Goal: Information Seeking & Learning: Learn about a topic

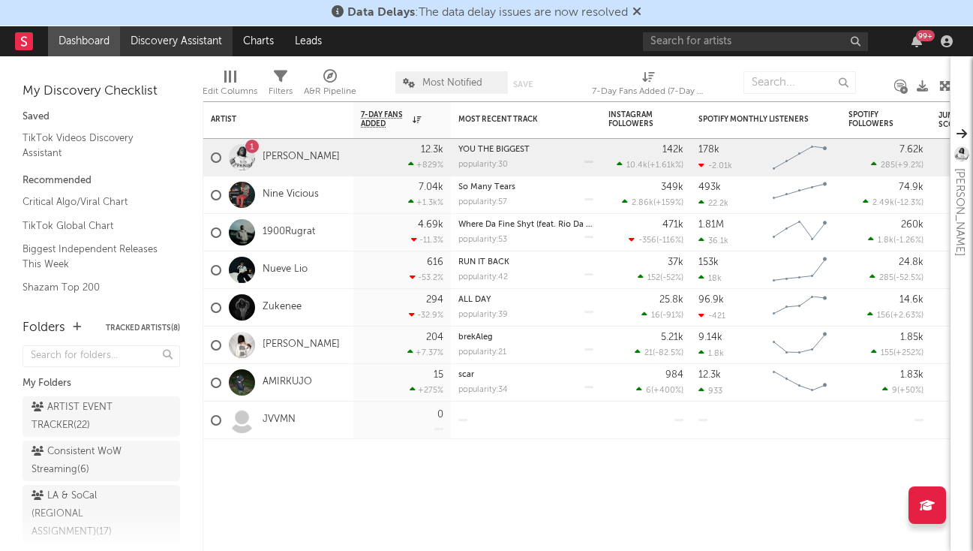
click at [179, 38] on link "Discovery Assistant" at bounding box center [176, 41] width 113 height 30
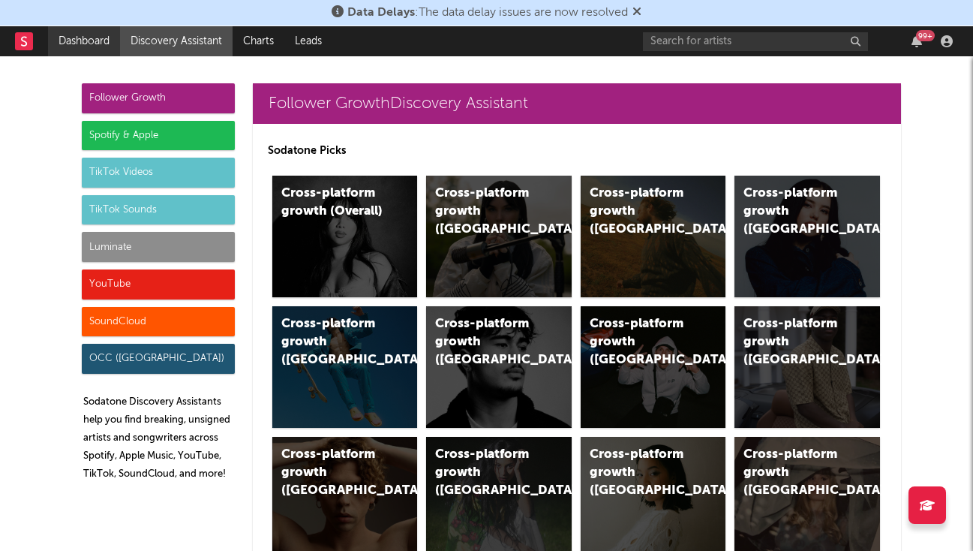
click at [111, 36] on link "Dashboard" at bounding box center [84, 41] width 72 height 30
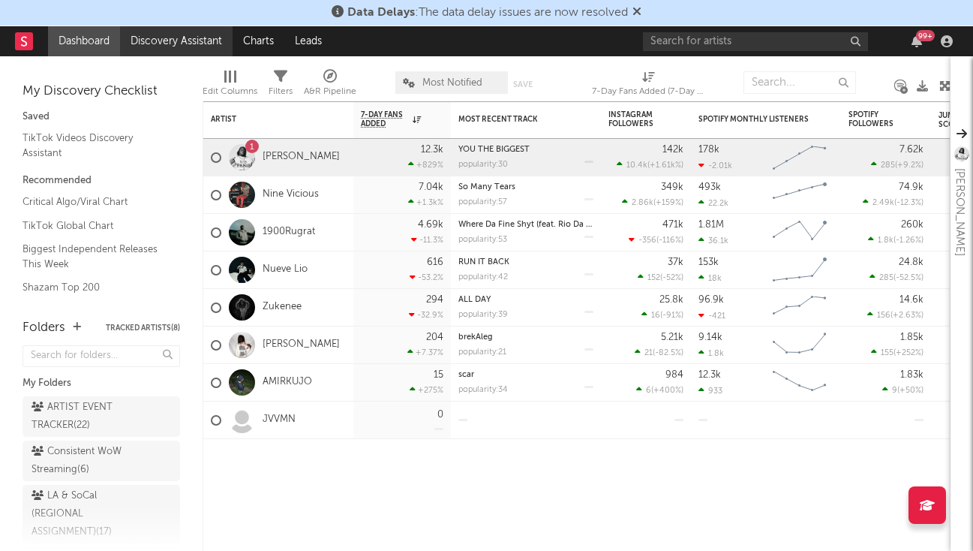
click at [176, 43] on link "Discovery Assistant" at bounding box center [176, 41] width 113 height 30
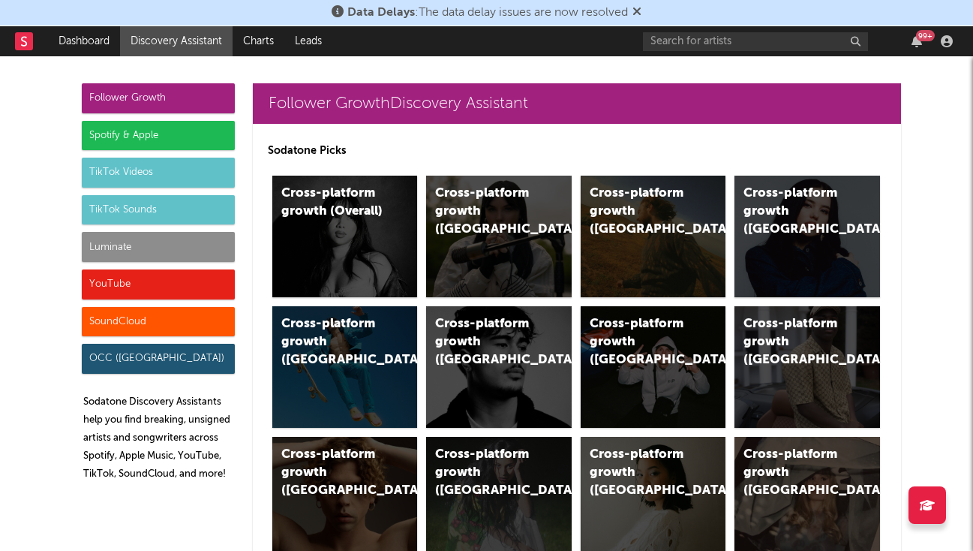
click at [181, 242] on div "Luminate" at bounding box center [158, 247] width 153 height 30
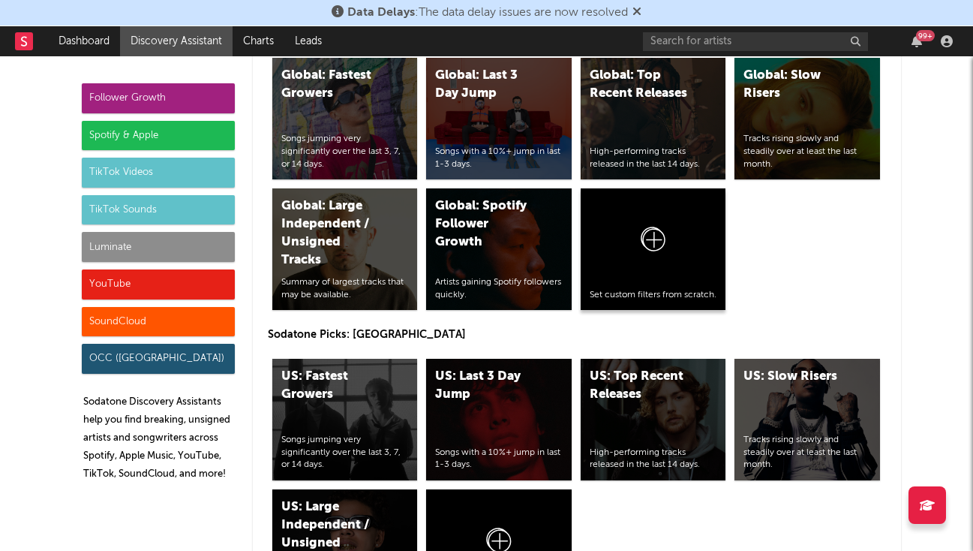
scroll to position [7089, 0]
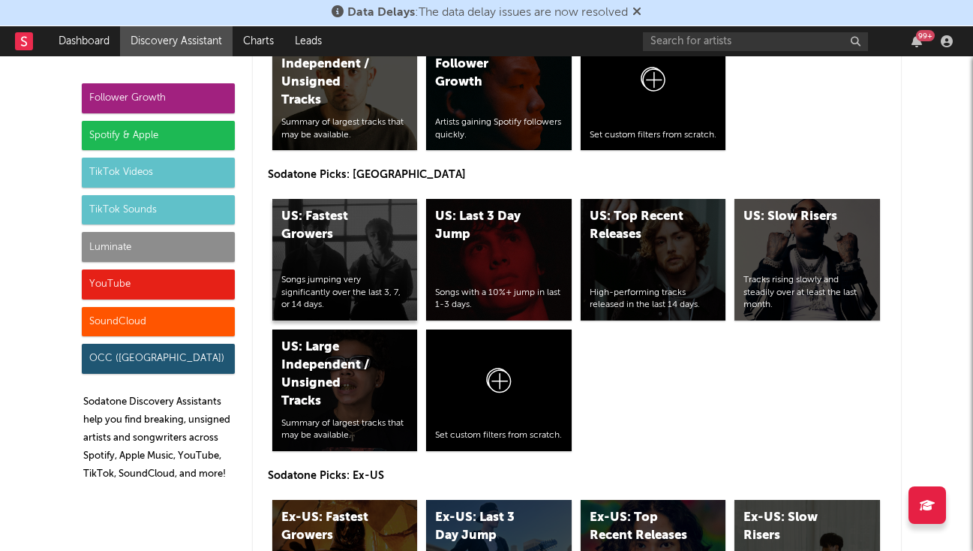
click at [362, 199] on div "US: Fastest Growers Songs jumping very significantly over the last 3, 7, or 14 …" at bounding box center [345, 260] width 146 height 122
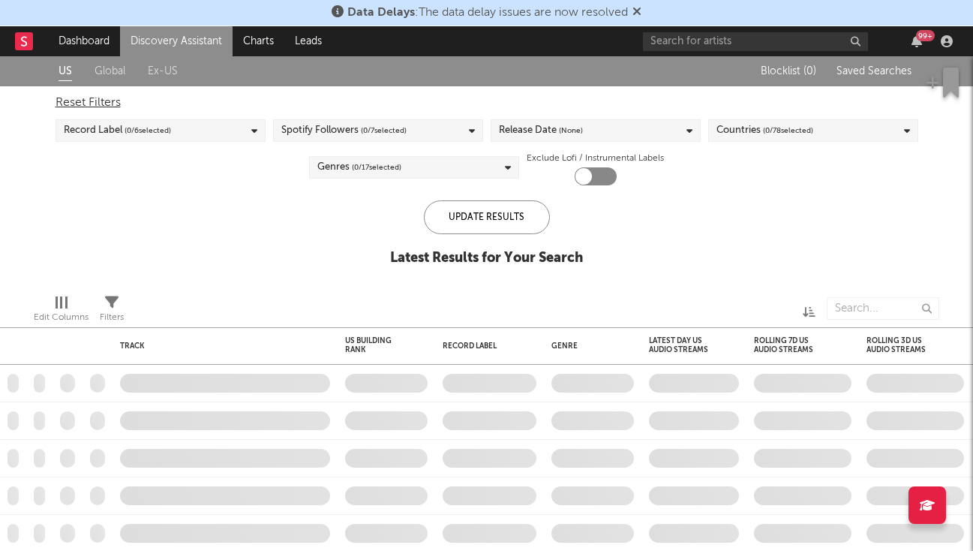
checkbox input "true"
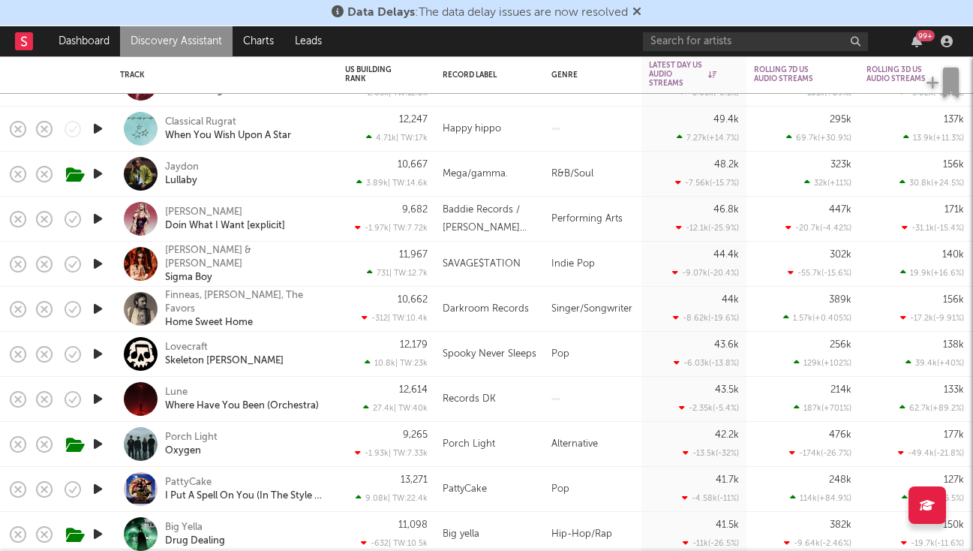
click at [530, 140] on div "Happy hippo" at bounding box center [489, 129] width 109 height 45
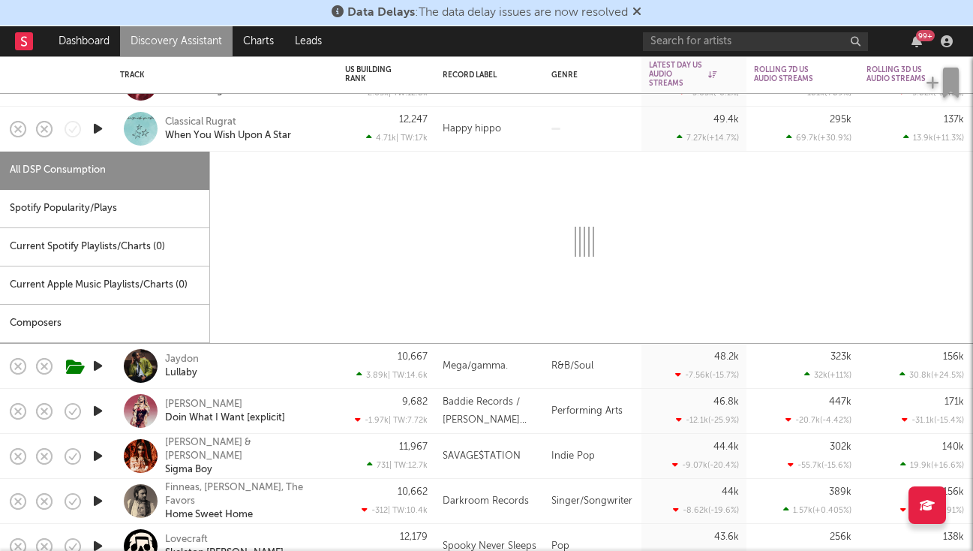
select select "6m"
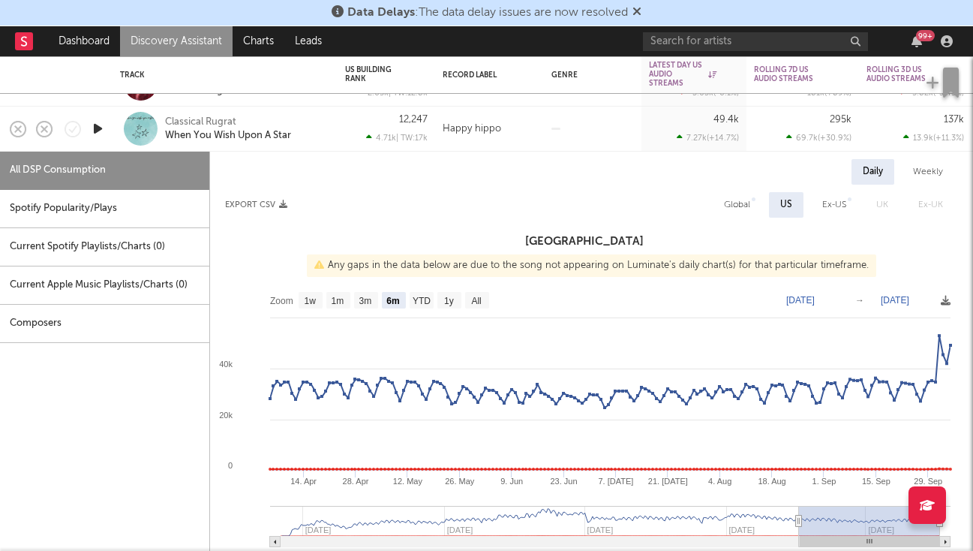
click at [603, 131] on div at bounding box center [593, 129] width 98 height 45
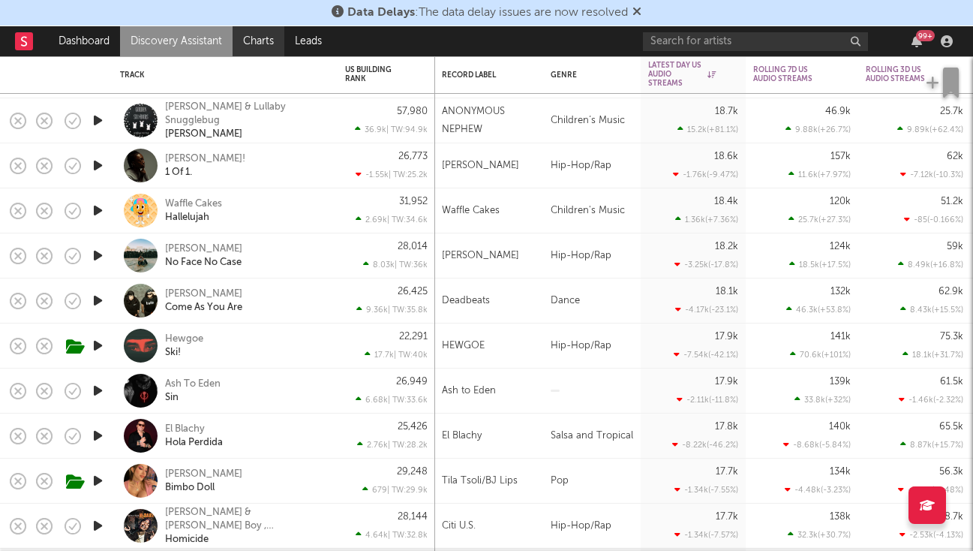
click at [265, 34] on link "Charts" at bounding box center [259, 41] width 52 height 30
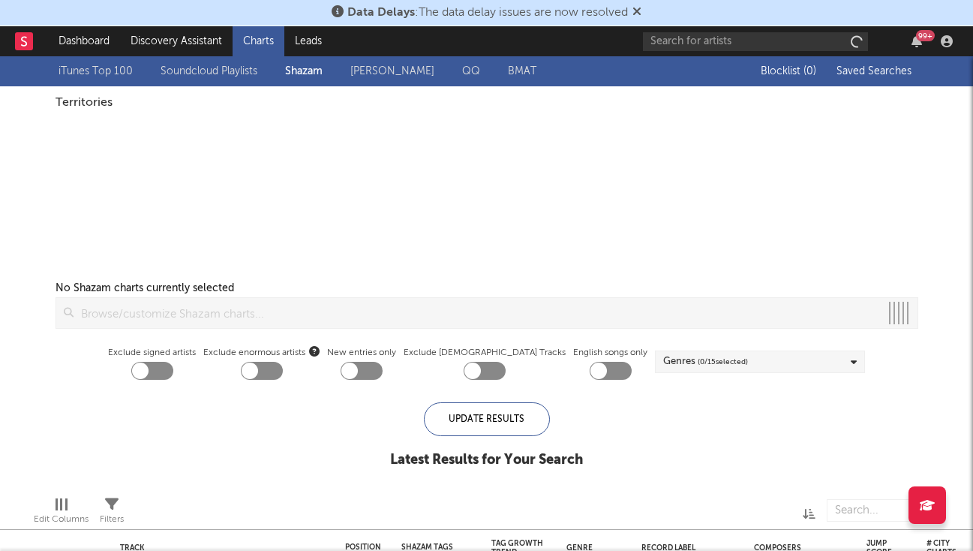
checkbox input "true"
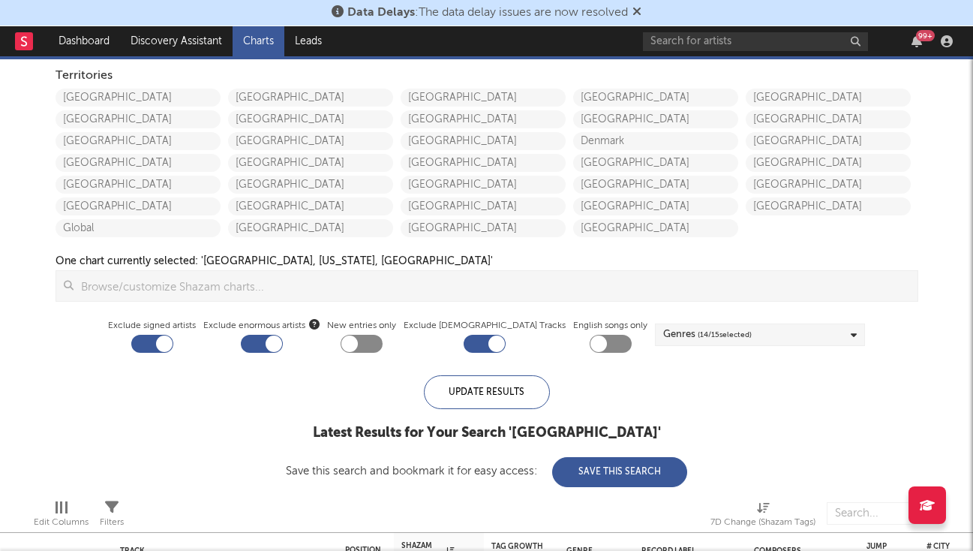
click at [576, 1] on div "Data Delays : The data delay issues are now resolved" at bounding box center [486, 13] width 973 height 26
click at [181, 42] on link "Discovery Assistant" at bounding box center [176, 41] width 113 height 30
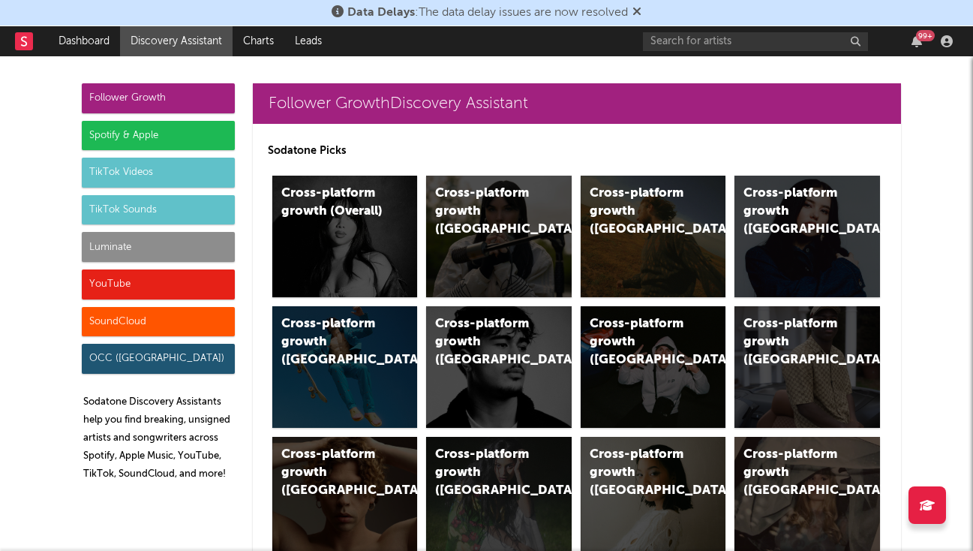
click at [225, 94] on div "Follower Growth" at bounding box center [158, 98] width 153 height 30
click at [682, 236] on div "Cross-platform growth ([GEOGRAPHIC_DATA])" at bounding box center [654, 237] width 146 height 122
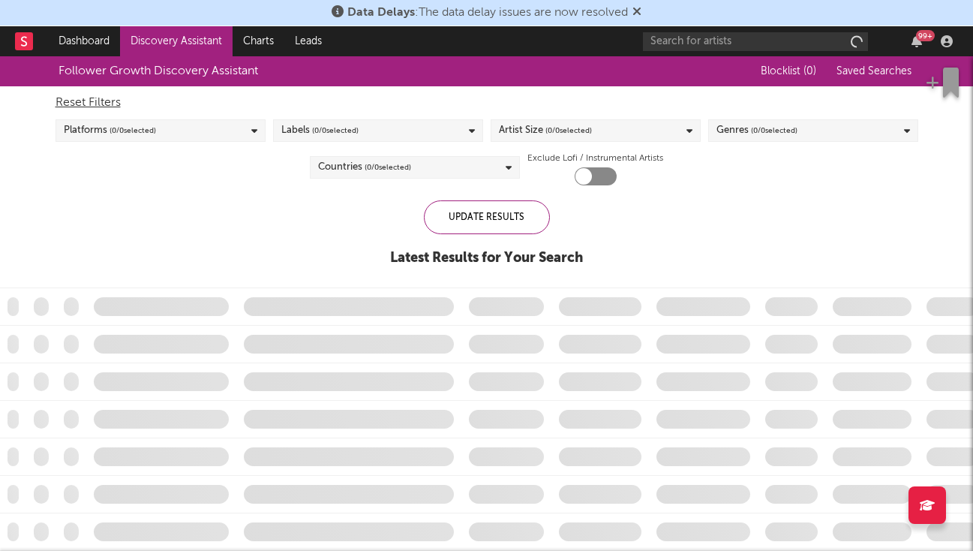
checkbox input "true"
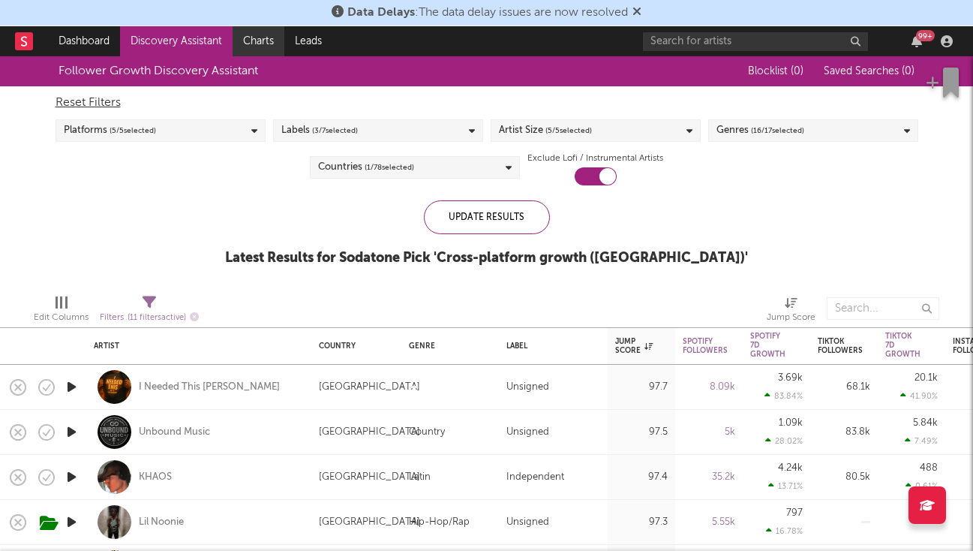
click at [245, 37] on link "Charts" at bounding box center [259, 41] width 52 height 30
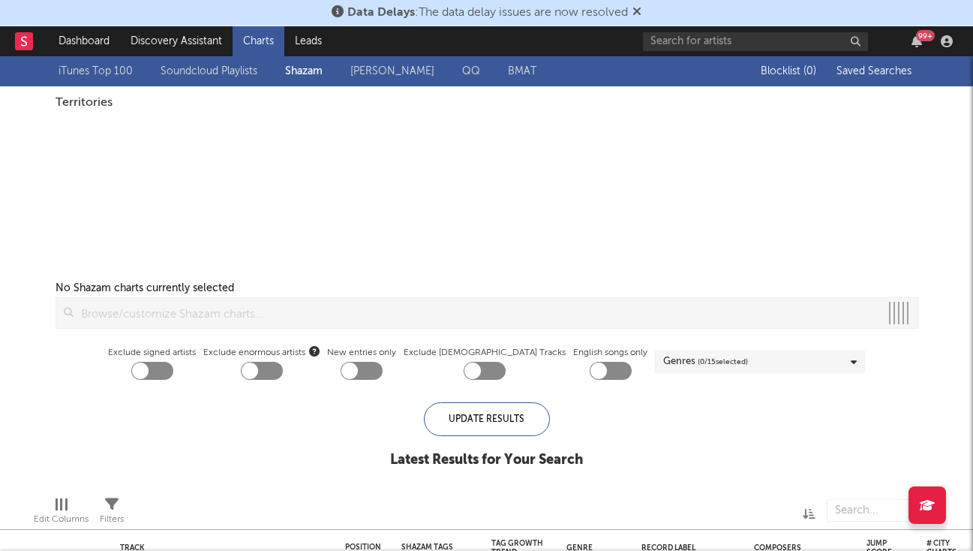
checkbox input "true"
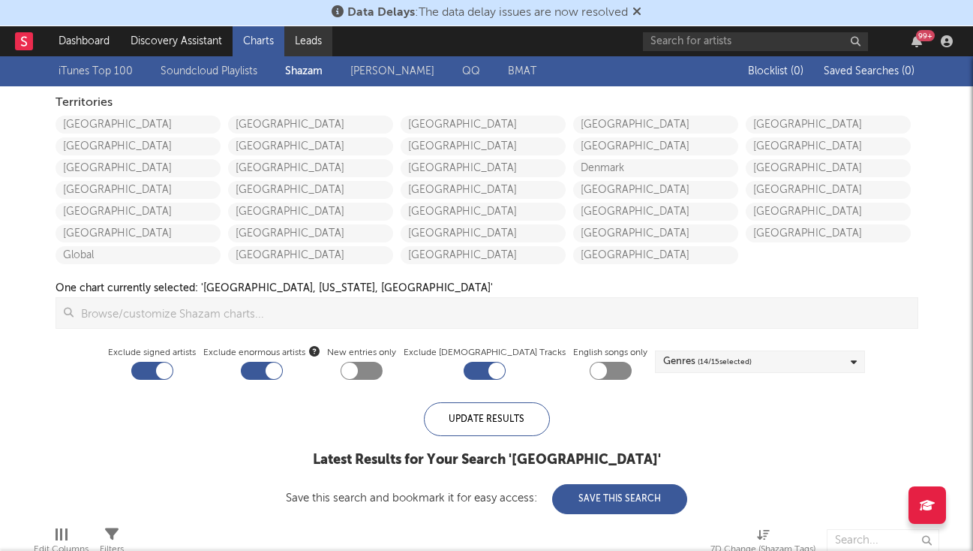
click at [328, 39] on link "Leads" at bounding box center [308, 41] width 48 height 30
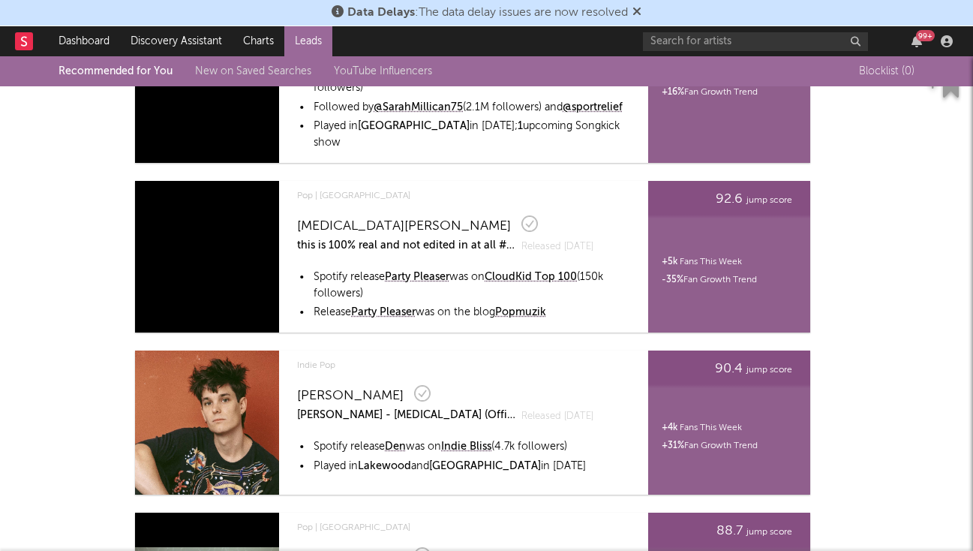
scroll to position [434, 0]
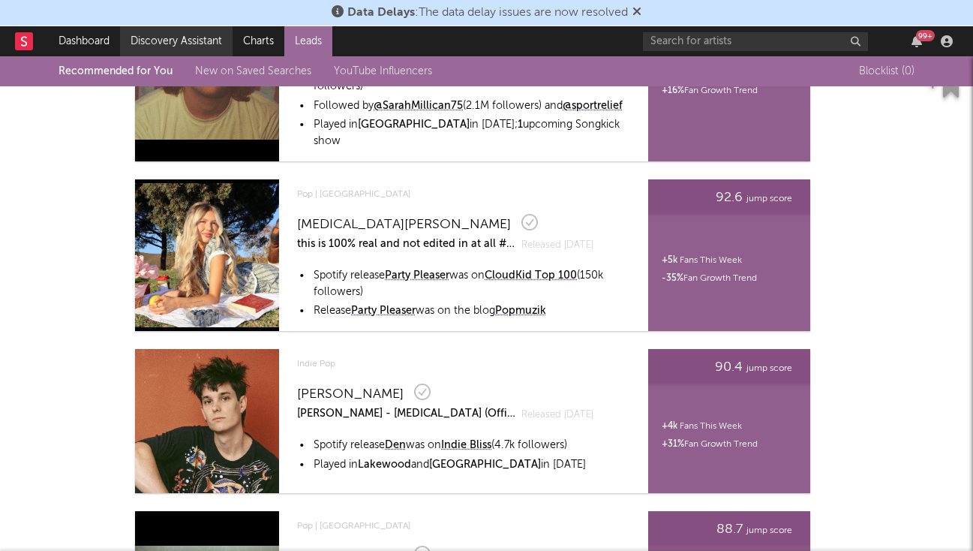
click at [158, 49] on link "Discovery Assistant" at bounding box center [176, 41] width 113 height 30
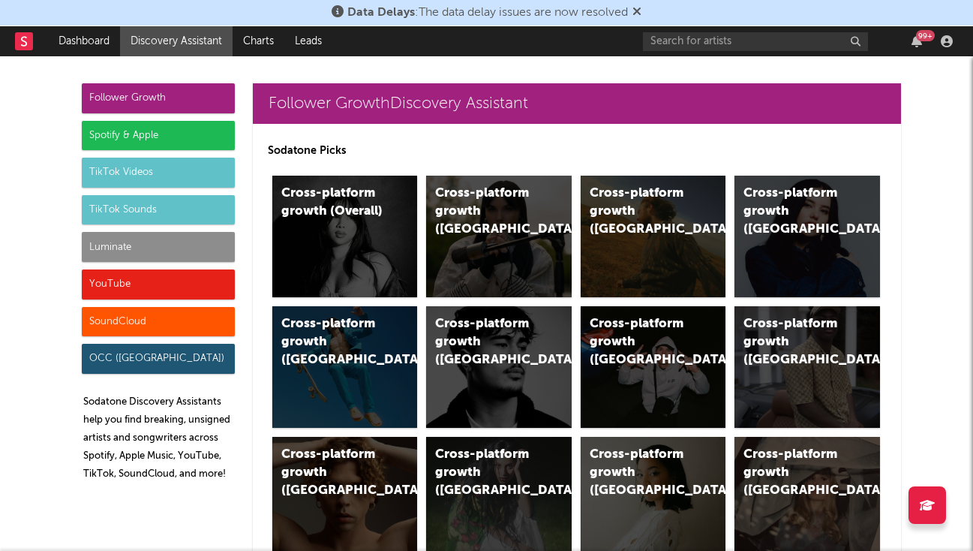
click at [179, 247] on div "Luminate" at bounding box center [158, 247] width 153 height 30
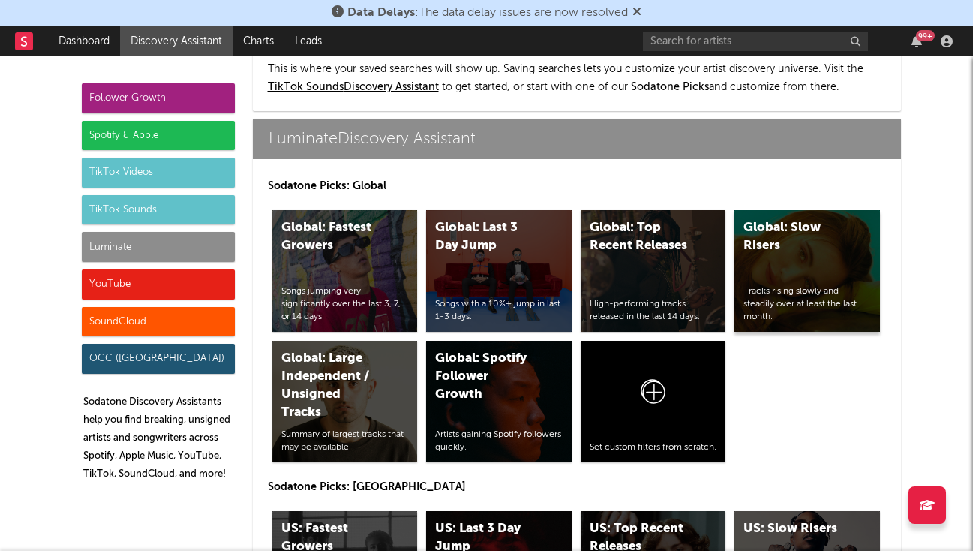
scroll to position [6782, 0]
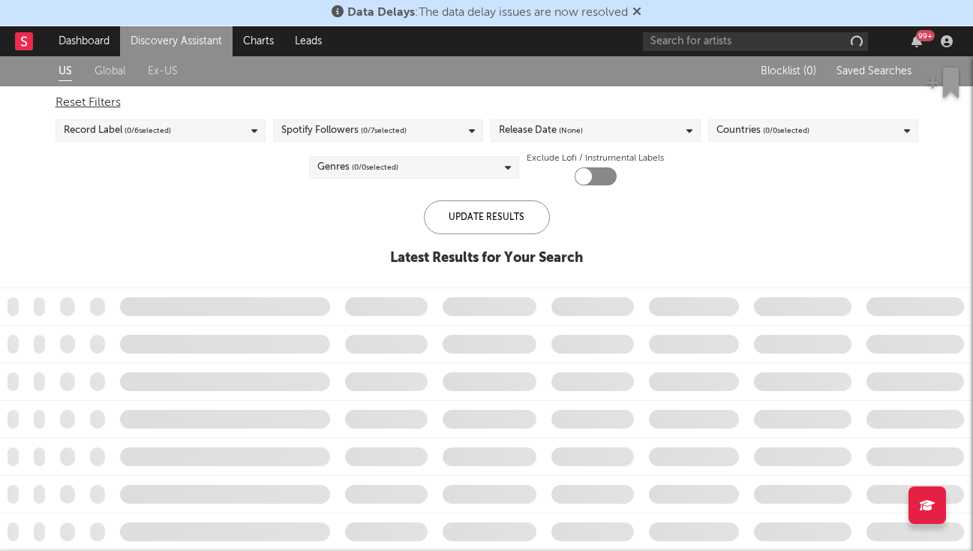
checkbox input "true"
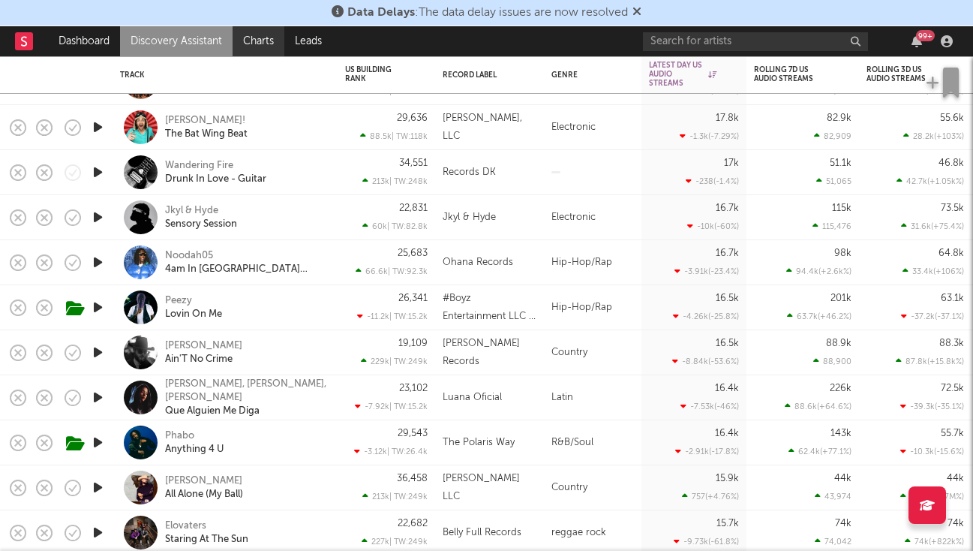
click at [272, 43] on link "Charts" at bounding box center [259, 41] width 52 height 30
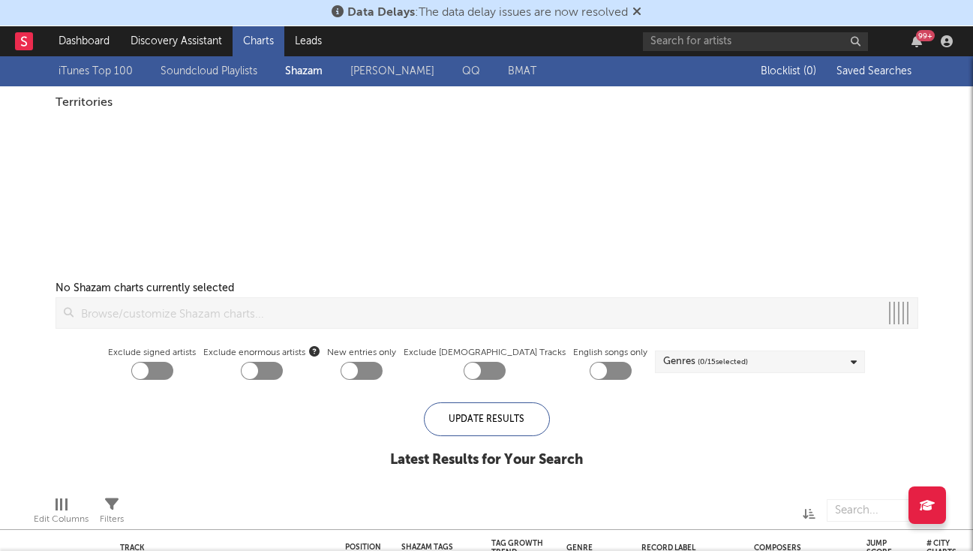
checkbox input "true"
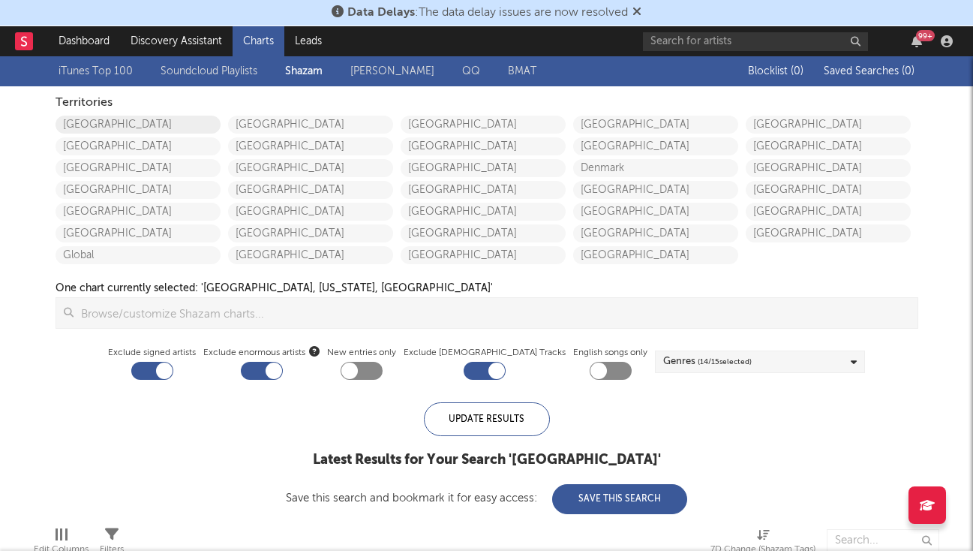
click at [202, 128] on link "[GEOGRAPHIC_DATA]" at bounding box center [138, 125] width 165 height 18
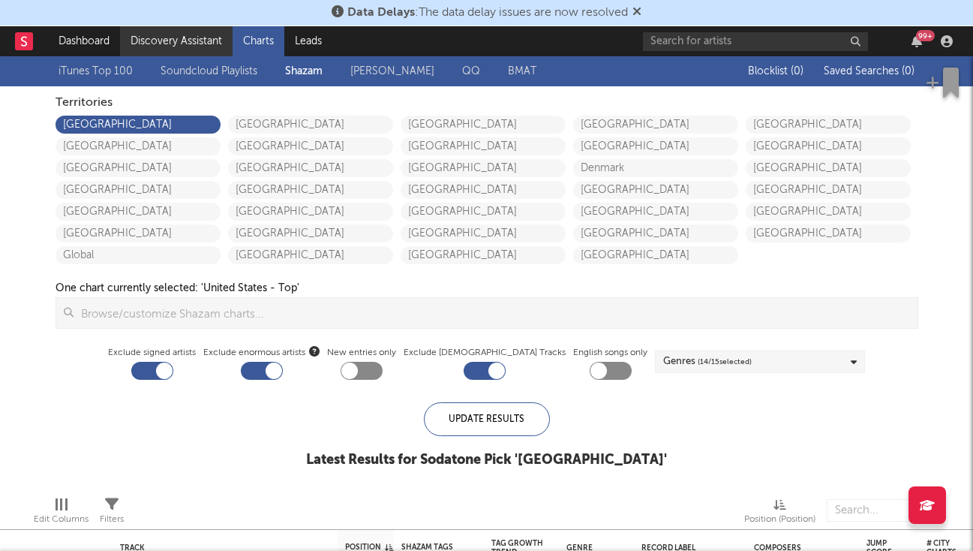
click at [188, 32] on link "Discovery Assistant" at bounding box center [176, 41] width 113 height 30
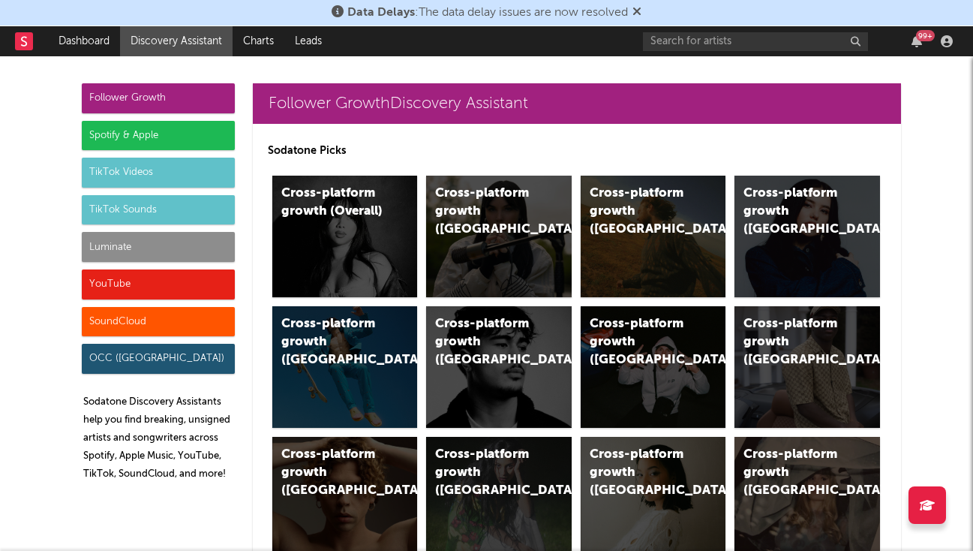
click at [157, 251] on div "Luminate" at bounding box center [158, 247] width 153 height 30
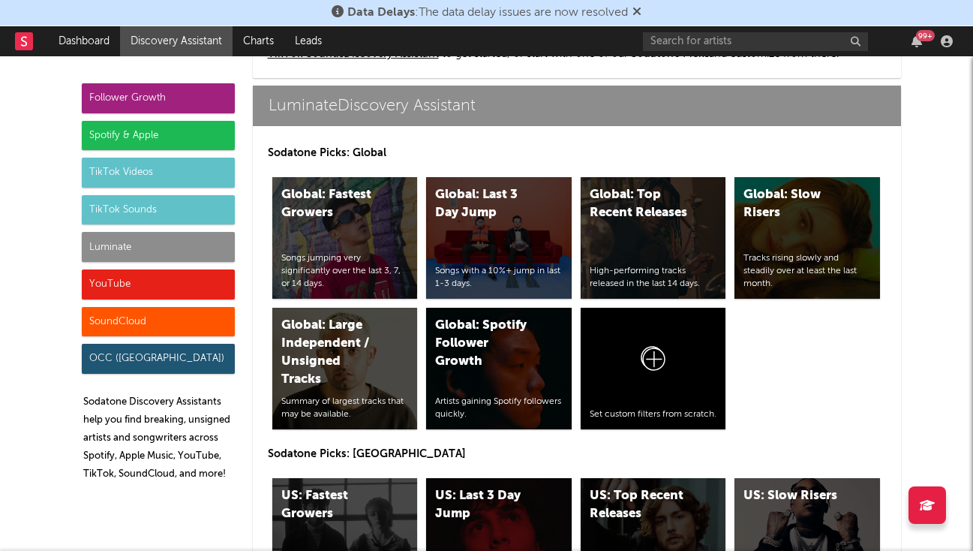
scroll to position [6822, 0]
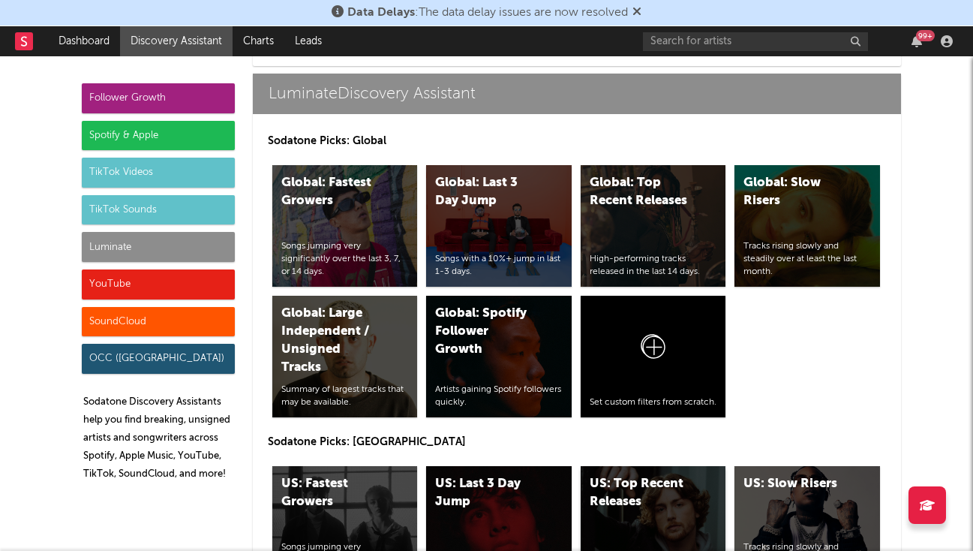
click at [657, 466] on div "US: Top Recent Releases High-performing tracks released in the last 14 days." at bounding box center [654, 527] width 146 height 122
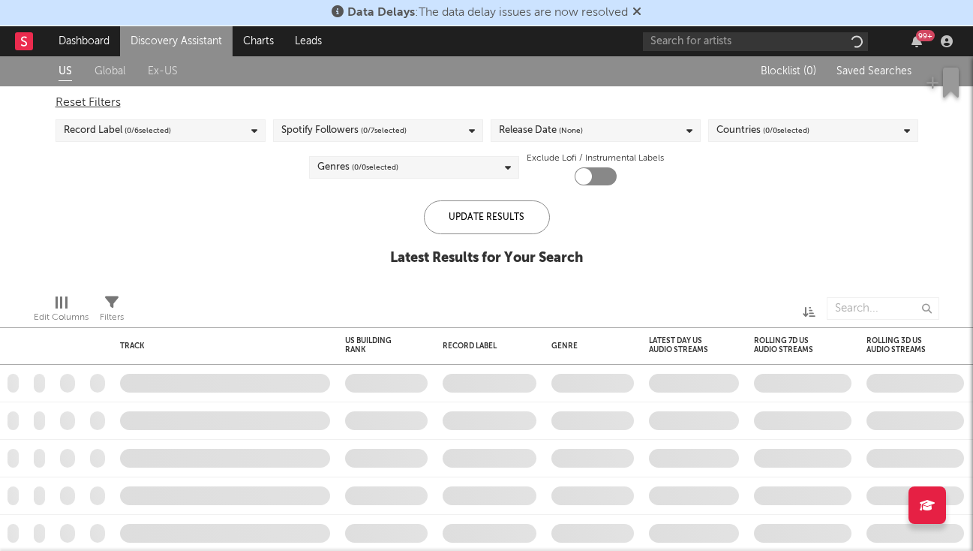
checkbox input "true"
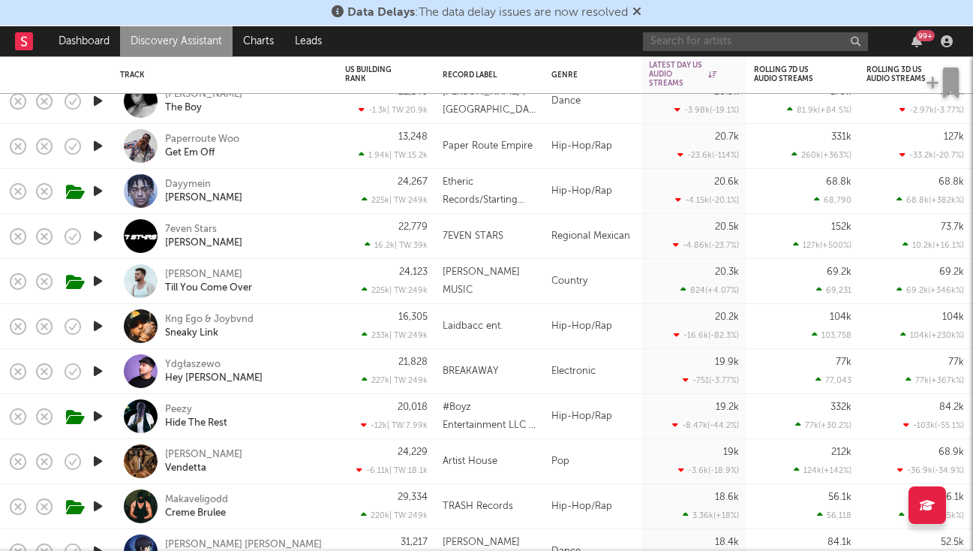
click at [759, 37] on input "text" at bounding box center [755, 41] width 225 height 19
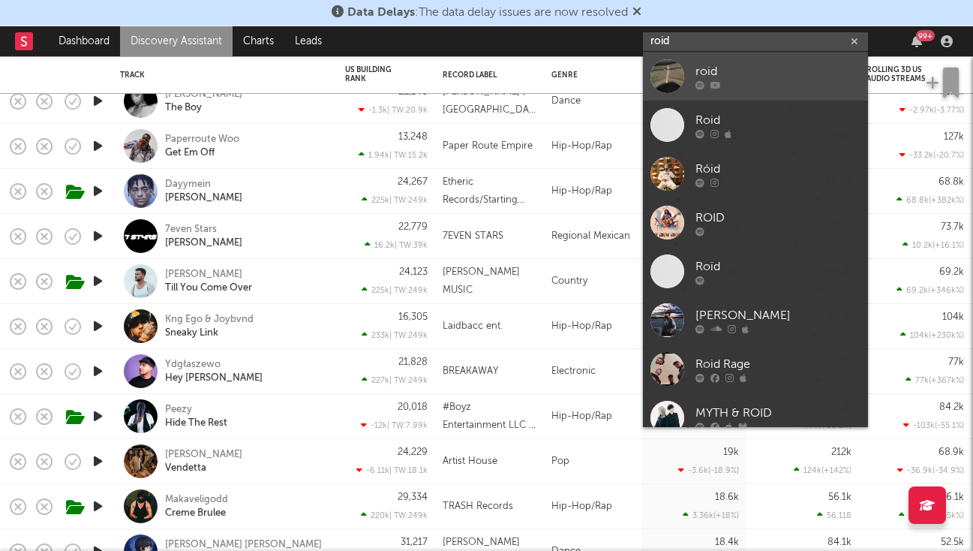
type input "roid"
click at [759, 71] on div "roid" at bounding box center [778, 71] width 165 height 18
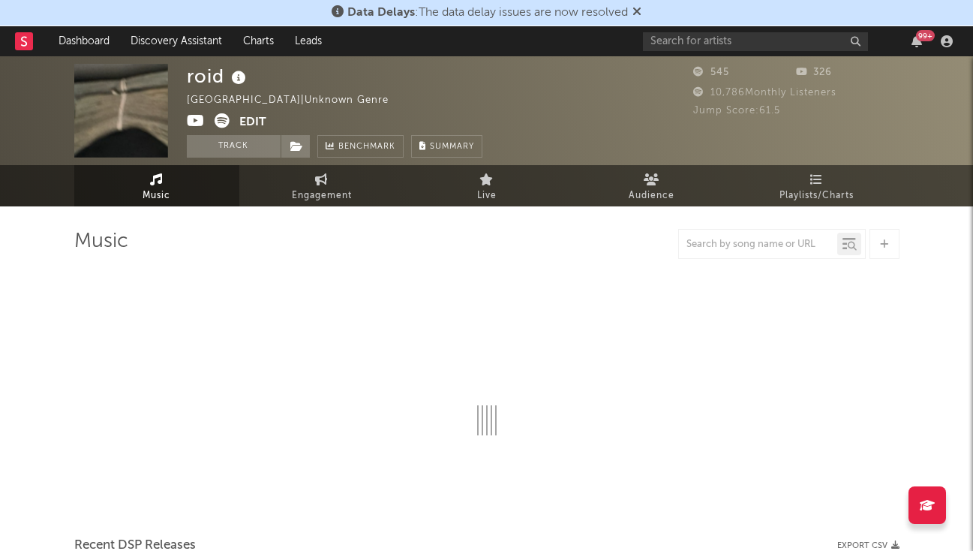
select select "1w"
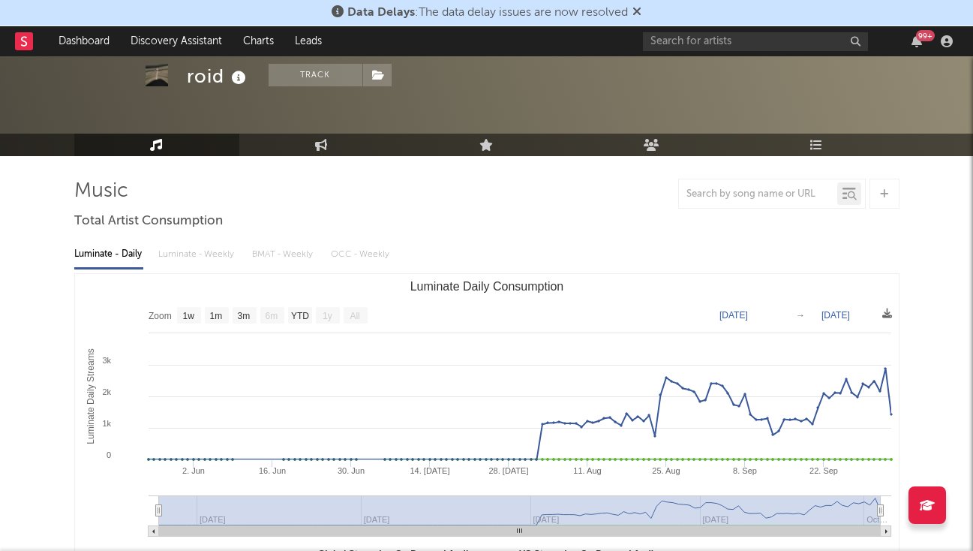
scroll to position [23, 0]
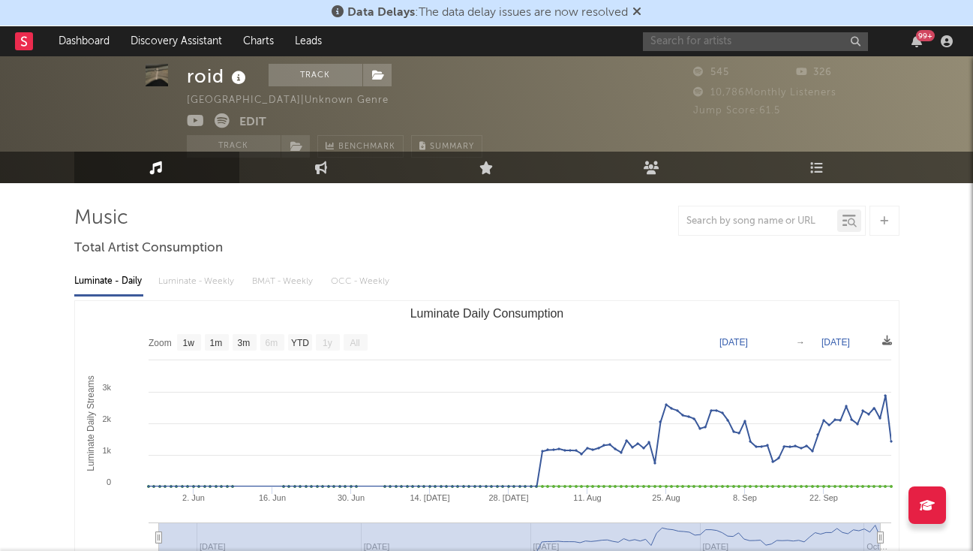
click at [744, 40] on input "text" at bounding box center [755, 41] width 225 height 19
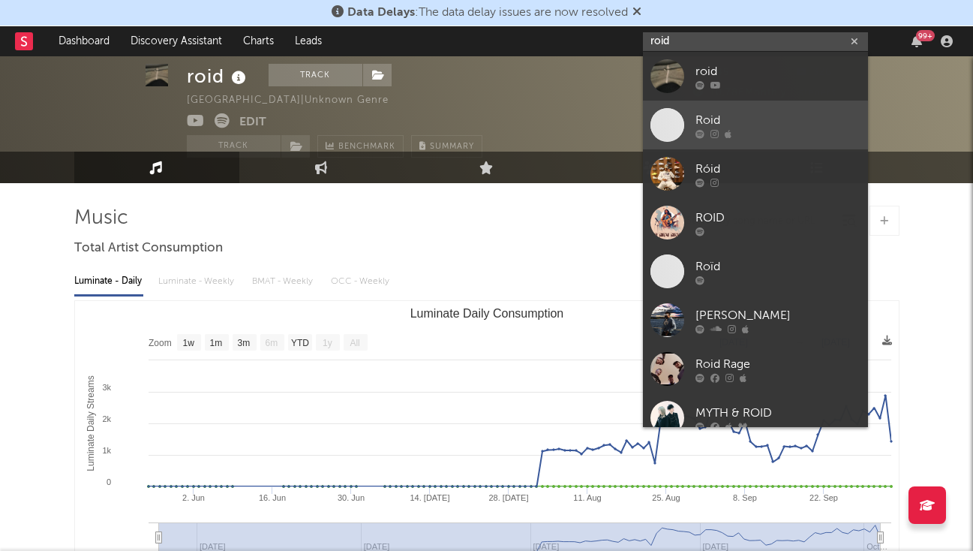
type input "roid"
click at [713, 120] on div "Roid" at bounding box center [778, 120] width 165 height 18
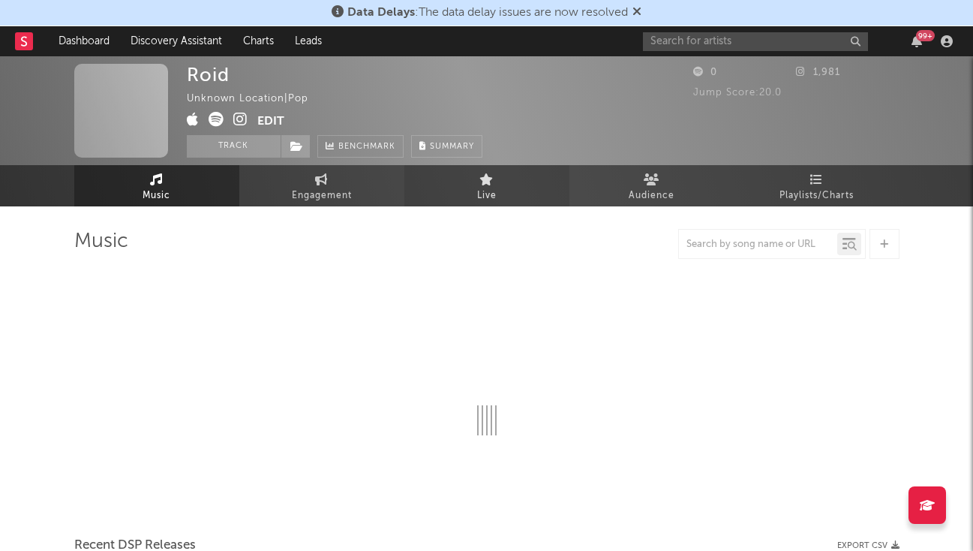
select select "1w"
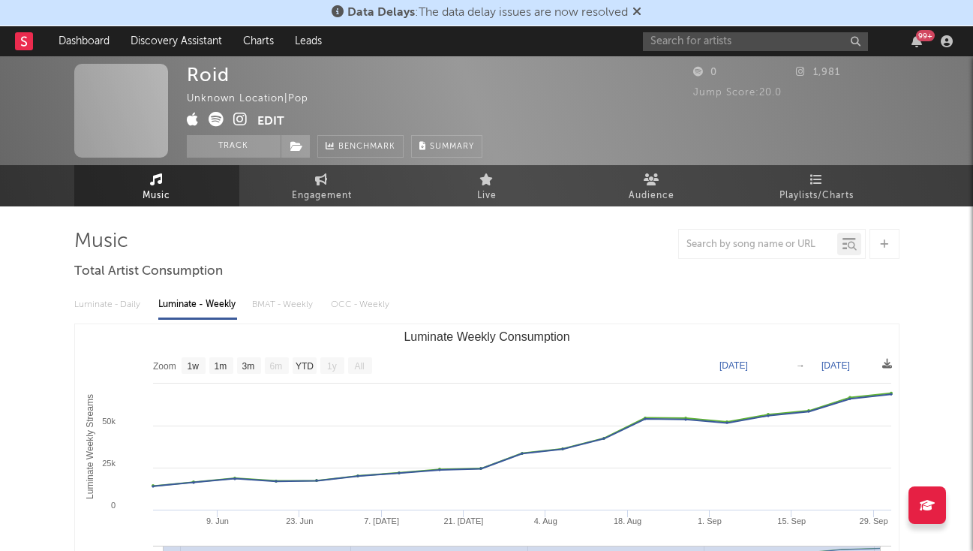
click at [796, 4] on div "Data Delays : The data delay issues are now resolved" at bounding box center [486, 13] width 973 height 26
